Goal: Navigation & Orientation: Find specific page/section

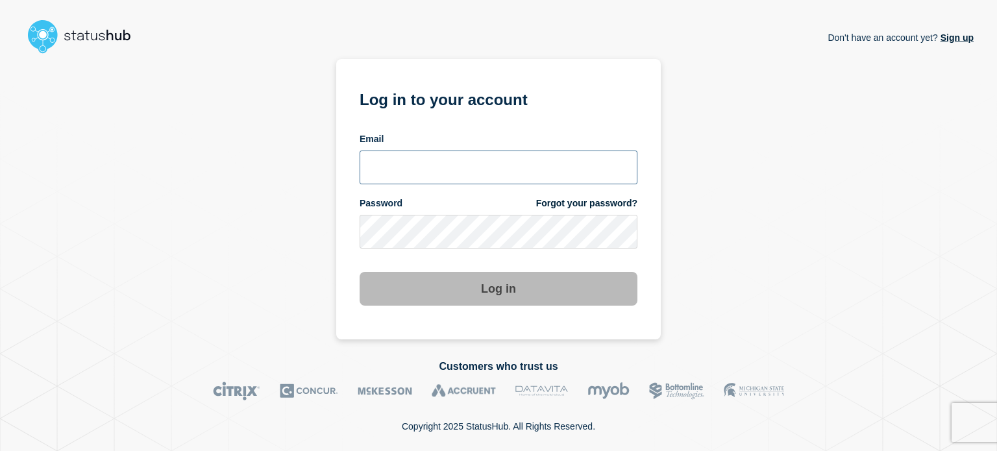
click at [385, 166] on input "email input" at bounding box center [499, 168] width 278 height 34
type input "[EMAIL_ADDRESS][DOMAIN_NAME]"
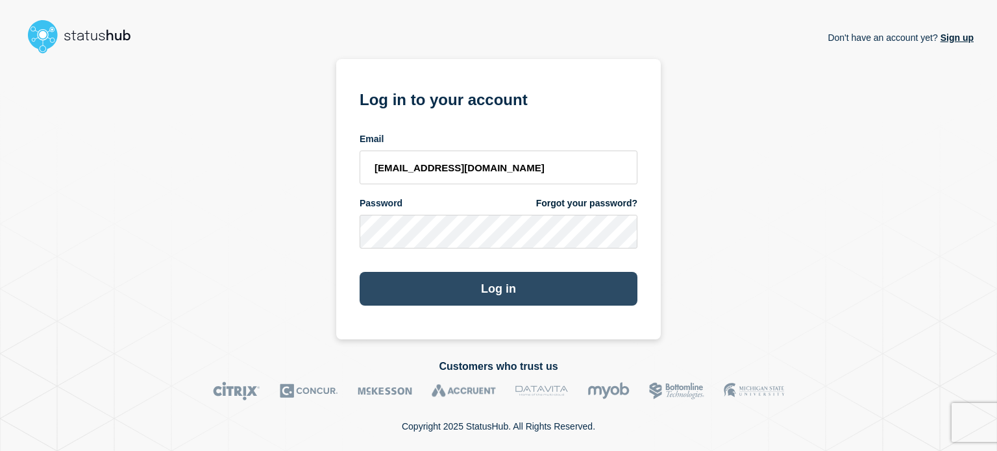
click at [419, 292] on button "Log in" at bounding box center [499, 289] width 278 height 34
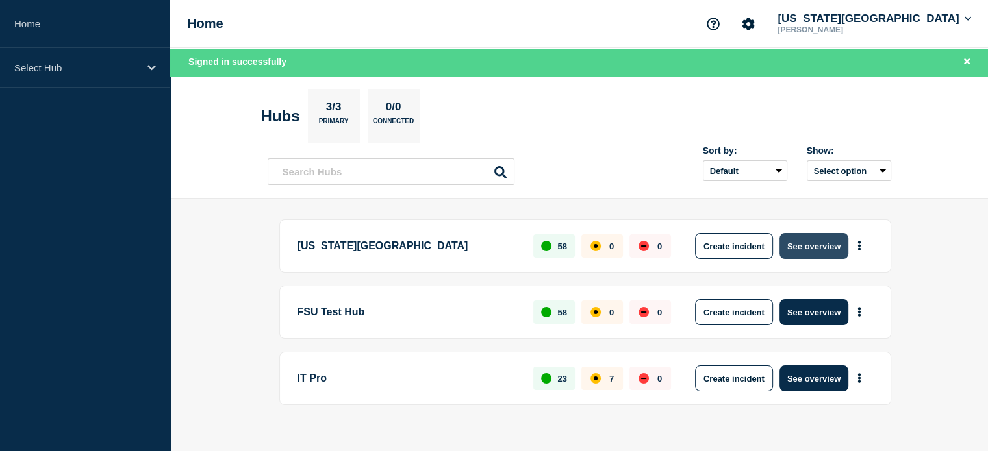
click at [801, 249] on button "See overview" at bounding box center [813, 246] width 69 height 26
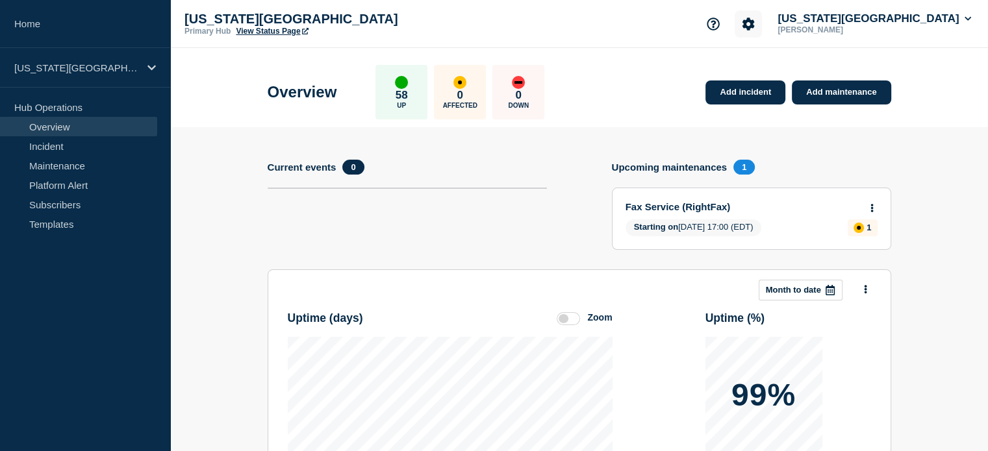
click at [755, 26] on icon "Account settings" at bounding box center [748, 24] width 12 height 12
click at [790, 95] on link "Analytics" at bounding box center [792, 93] width 39 height 11
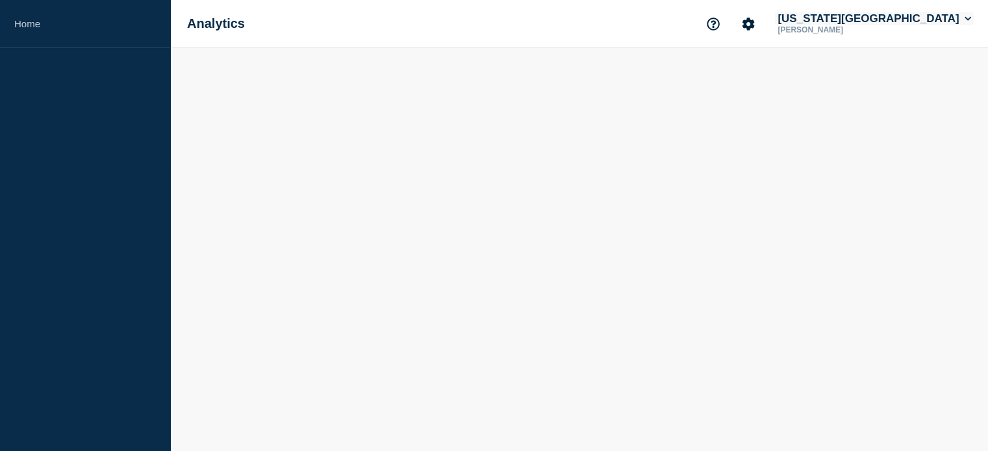
click at [897, 15] on button "Florida State University" at bounding box center [874, 18] width 199 height 13
click at [875, 178] on button "Log out" at bounding box center [867, 172] width 32 height 11
